Goal: Information Seeking & Learning: Learn about a topic

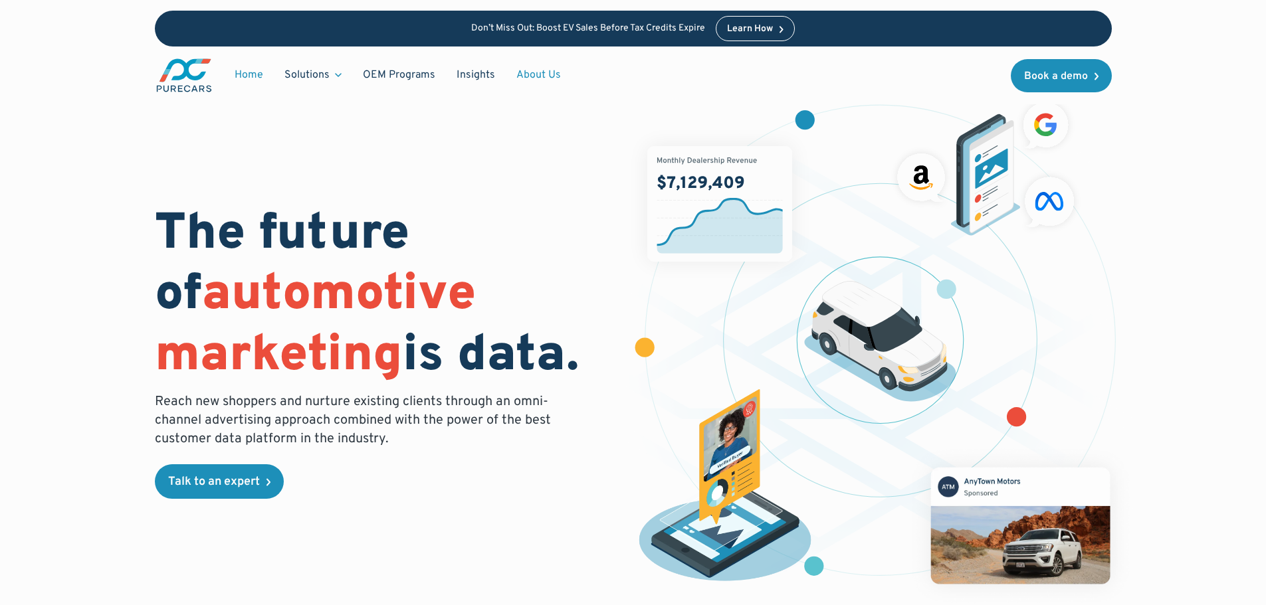
click at [521, 78] on link "About Us" at bounding box center [539, 74] width 66 height 25
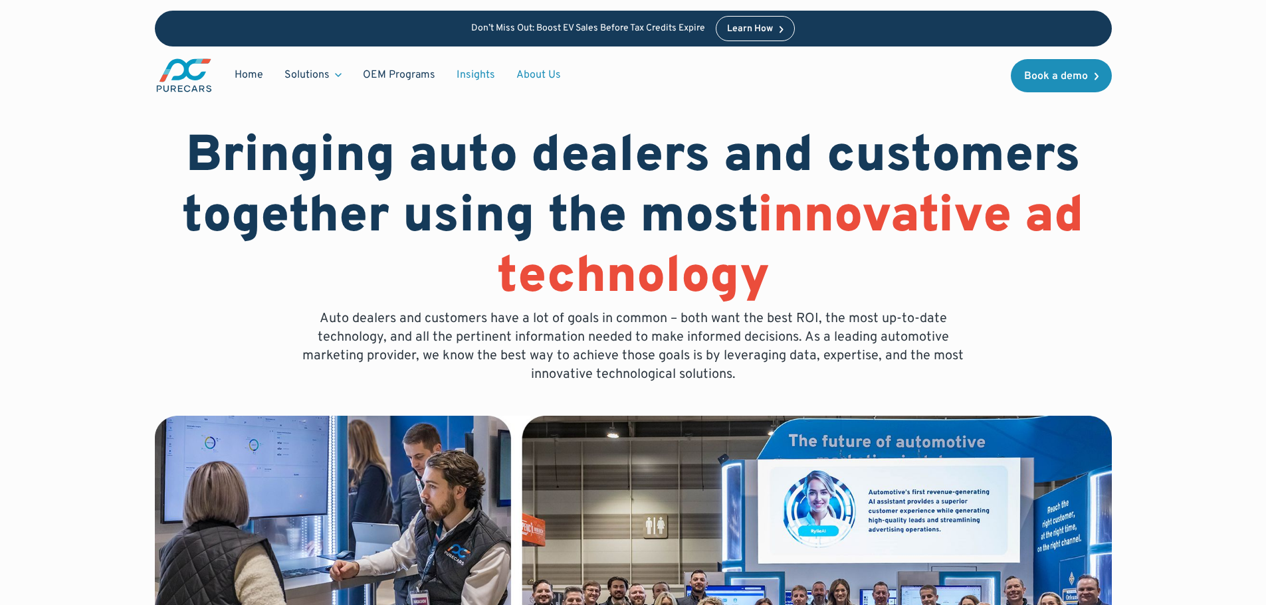
click at [472, 70] on link "Insights" at bounding box center [476, 74] width 60 height 25
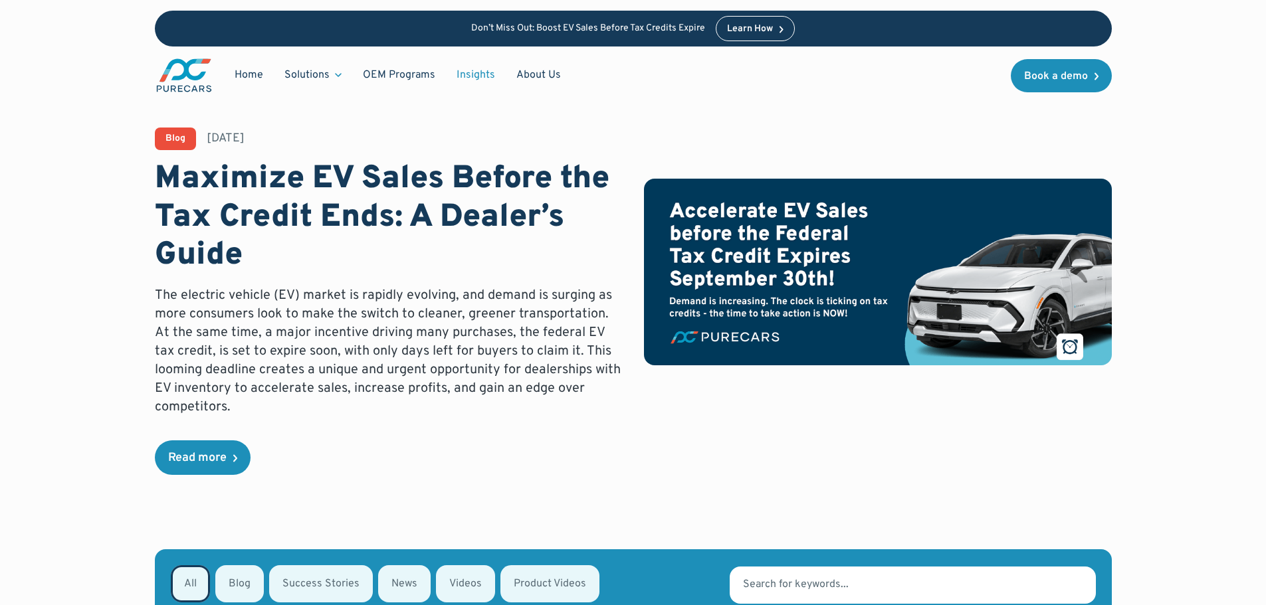
click at [426, 75] on link "OEM Programs" at bounding box center [399, 74] width 94 height 25
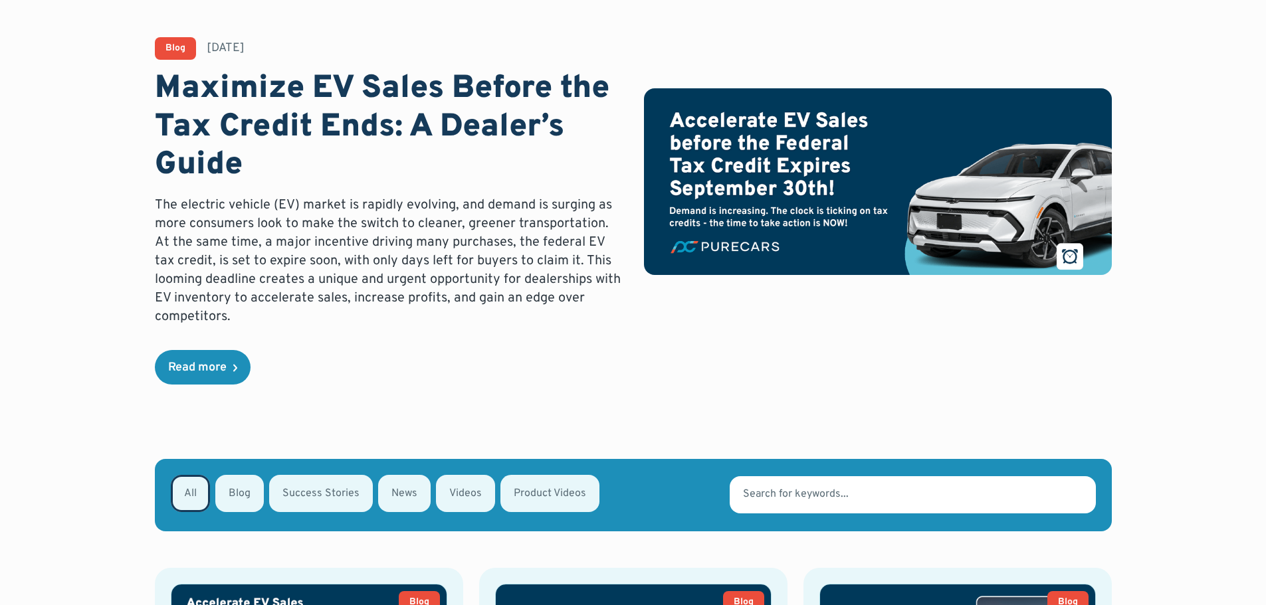
scroll to position [133, 0]
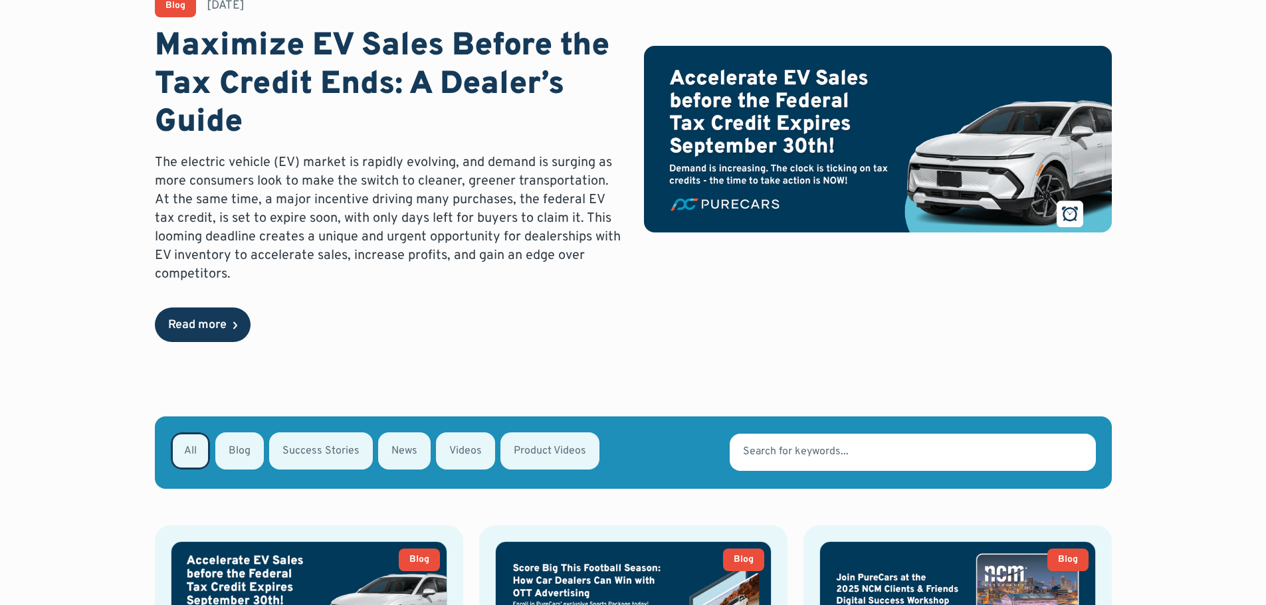
click at [218, 323] on div "Read more" at bounding box center [197, 326] width 58 height 12
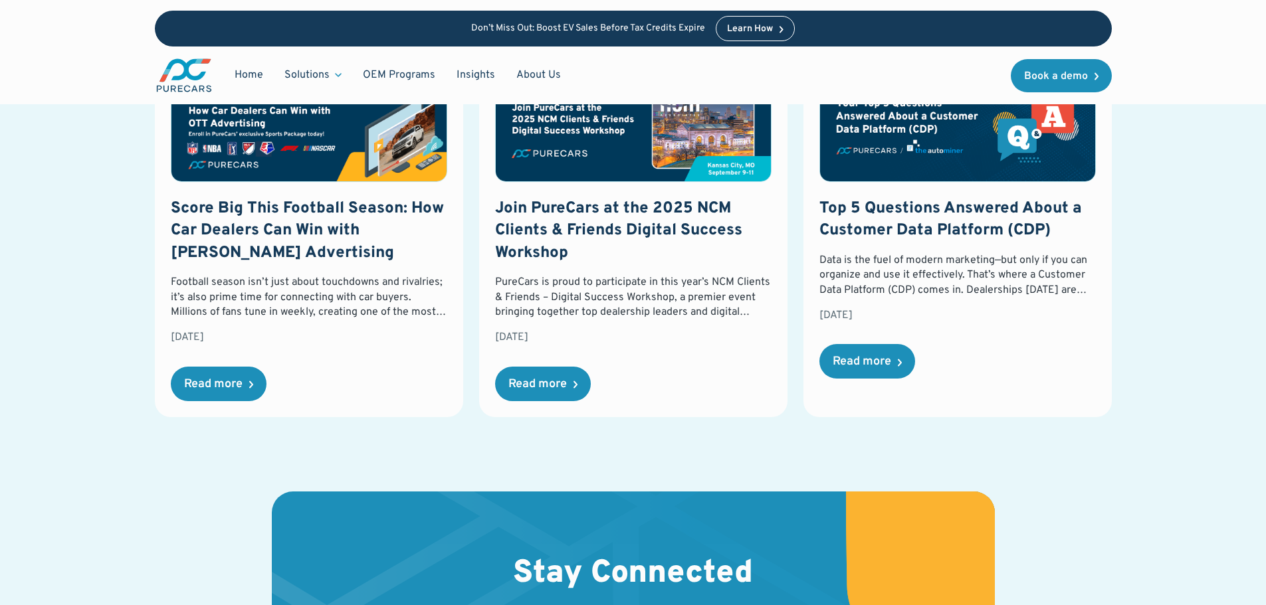
scroll to position [1993, 0]
